Goal: Task Accomplishment & Management: Manage account settings

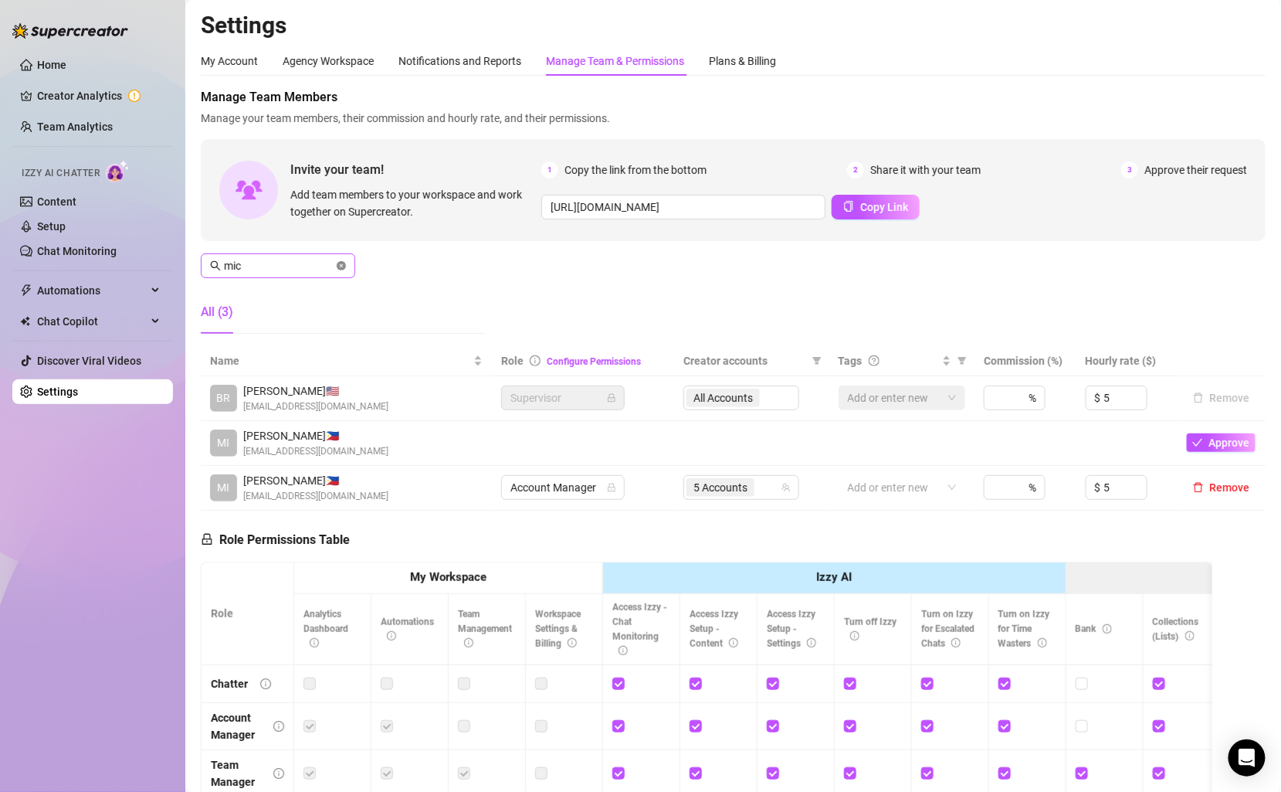
click at [342, 263] on icon "close-circle" at bounding box center [341, 265] width 9 height 9
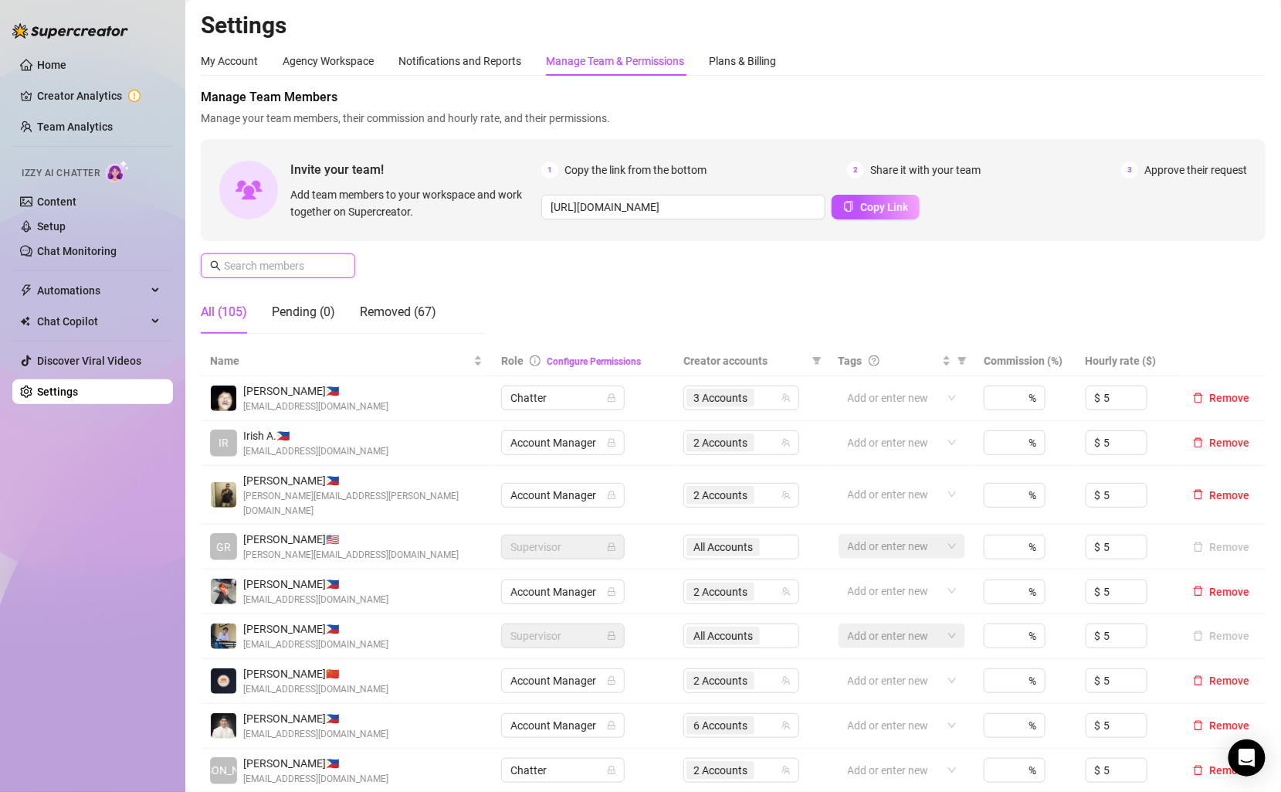
click at [309, 263] on input "text" at bounding box center [279, 265] width 110 height 17
click at [90, 109] on ul "Home Creator Analytics Team Analytics Izzy AI Chatter Content Setup Chat Monito…" at bounding box center [92, 228] width 161 height 364
click at [90, 120] on link "Team Analytics" at bounding box center [75, 126] width 76 height 12
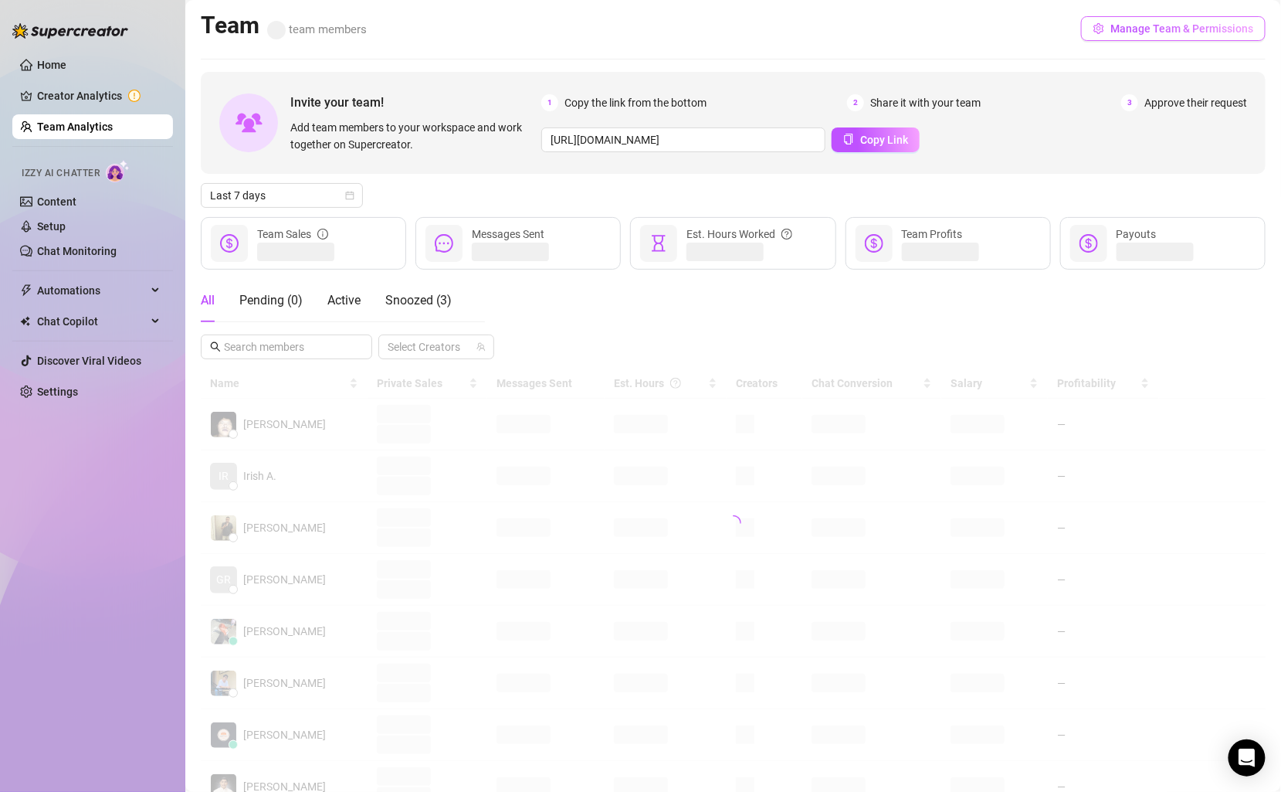
click at [1180, 23] on span "Manage Team & Permissions" at bounding box center [1182, 28] width 143 height 12
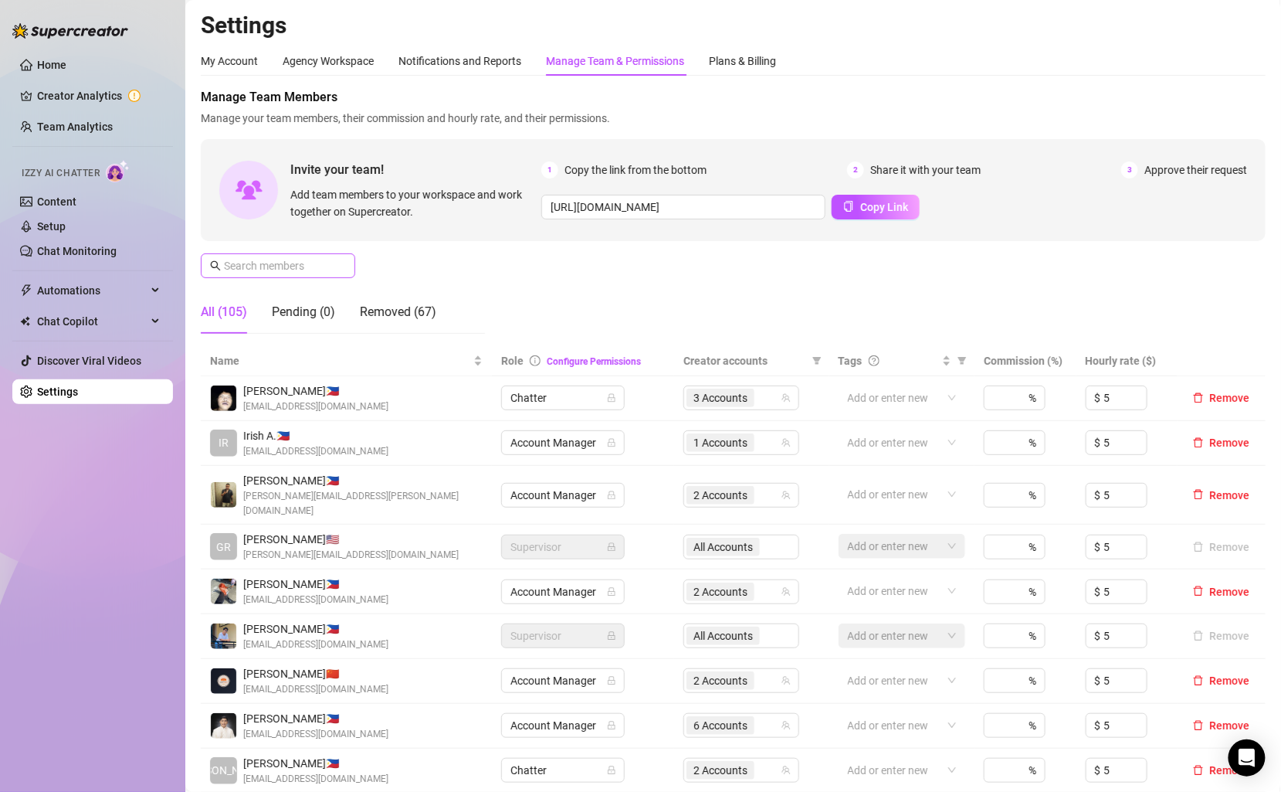
click at [320, 274] on span at bounding box center [278, 265] width 154 height 25
click at [320, 273] on input "text" at bounding box center [279, 265] width 110 height 17
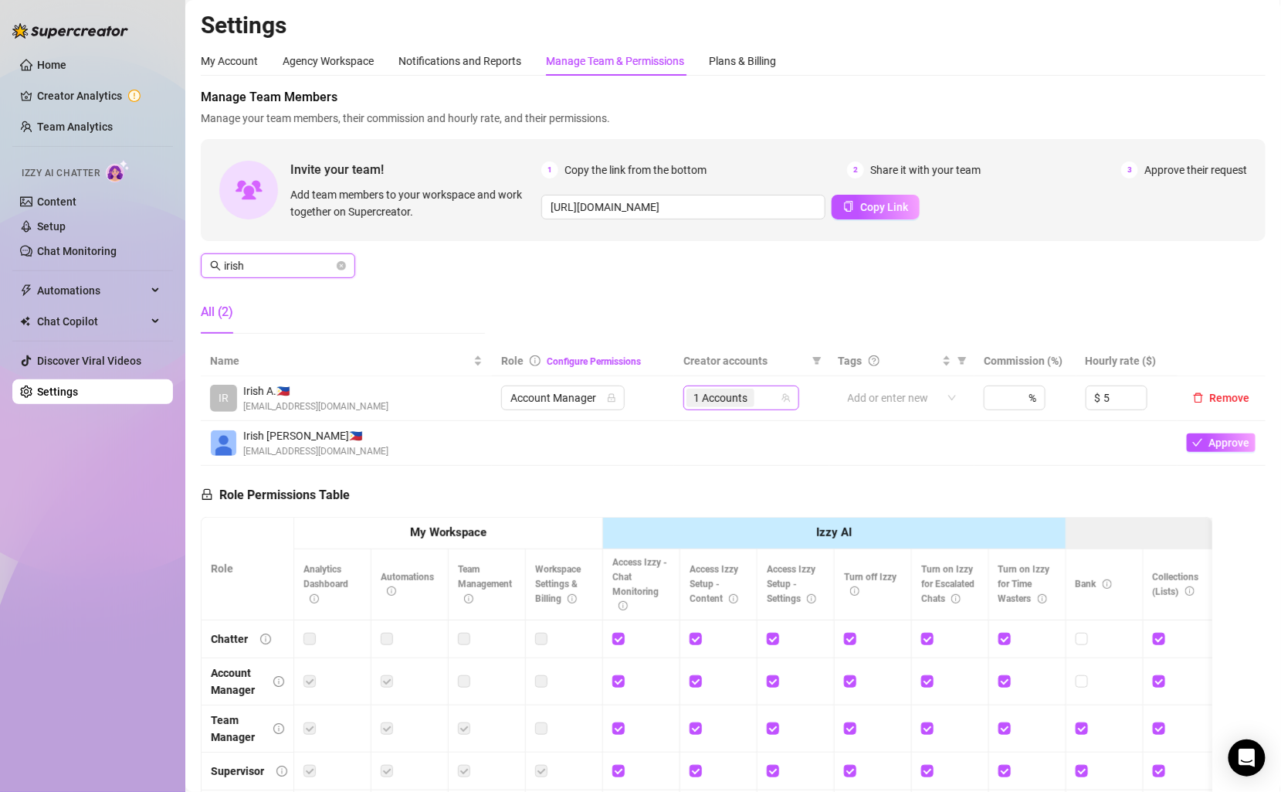
click at [770, 405] on div "1 Accounts" at bounding box center [733, 398] width 93 height 22
type input "irish"
click at [764, 396] on div "1 Accounts" at bounding box center [733, 398] width 93 height 22
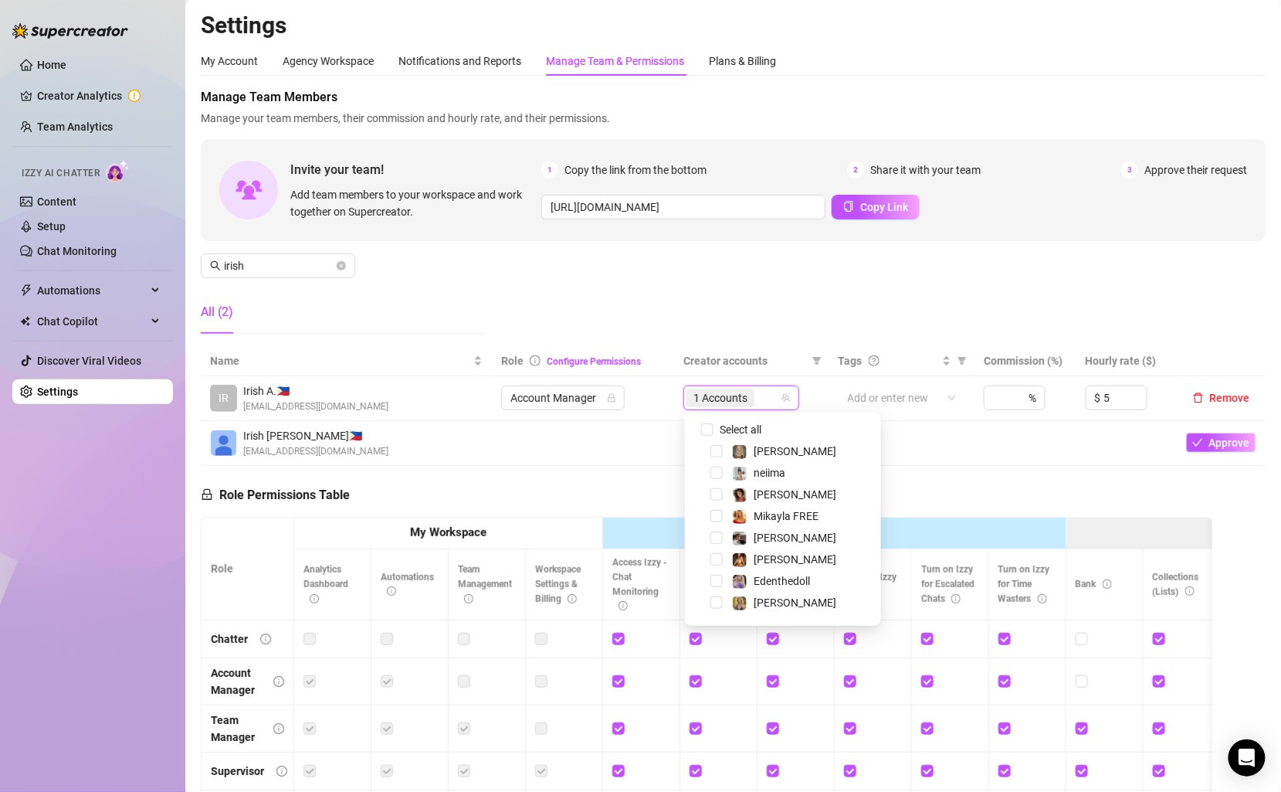
click at [694, 260] on div "Manage Team Members Manage your team members, their commission and hourly rate,…" at bounding box center [733, 217] width 1065 height 258
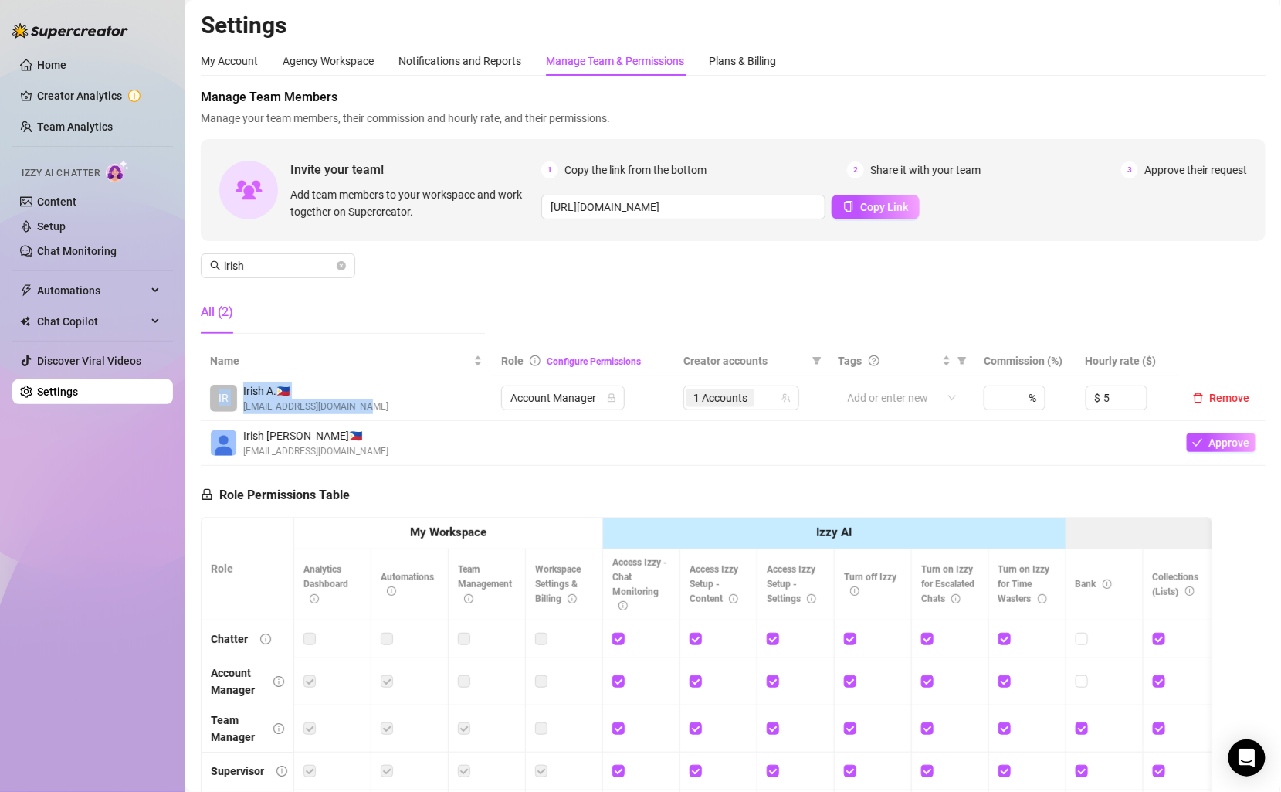
drag, startPoint x: 355, startPoint y: 406, endPoint x: 202, endPoint y: 405, distance: 153.7
click at [202, 405] on td "IR Irish A. 🇵🇭 [EMAIL_ADDRESS][DOMAIN_NAME]" at bounding box center [346, 398] width 291 height 45
copy div "IR Irish A. 🇵🇭 [EMAIL_ADDRESS][DOMAIN_NAME]"
